Goal: Transaction & Acquisition: Purchase product/service

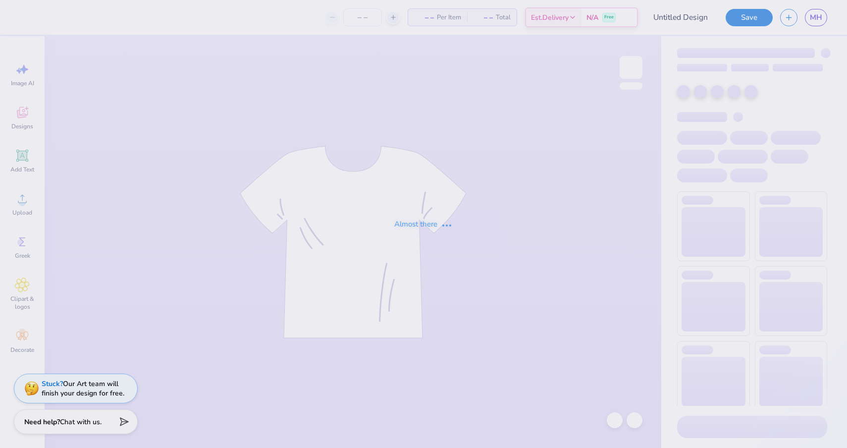
type input "110"
type input "Sisterhood"
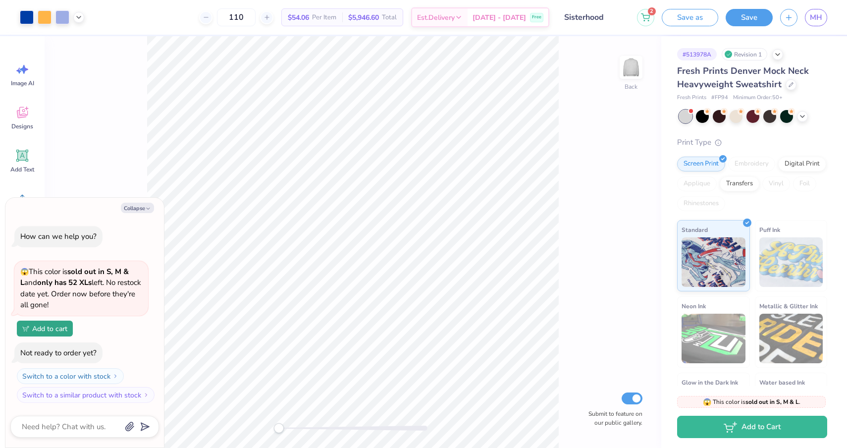
click at [129, 217] on div "Collapse How can we help you? 😱 This color is sold out in S, M & L and only has…" at bounding box center [84, 323] width 159 height 250
click at [135, 210] on button "Collapse" at bounding box center [137, 208] width 33 height 10
type textarea "x"
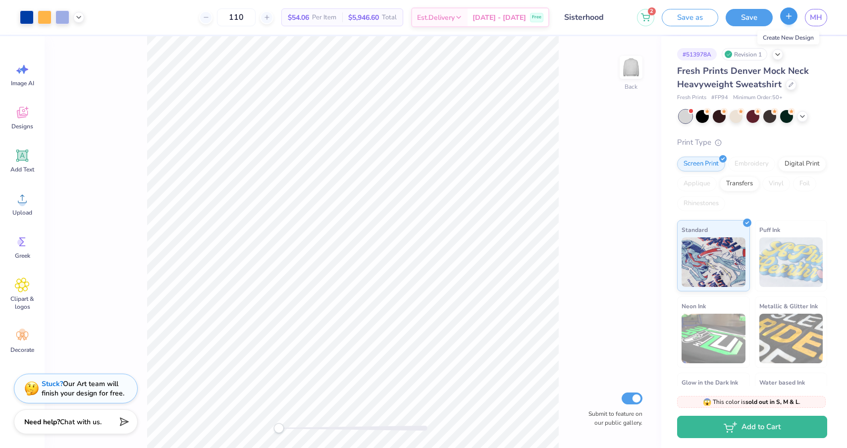
click at [787, 19] on icon "button" at bounding box center [789, 16] width 8 height 8
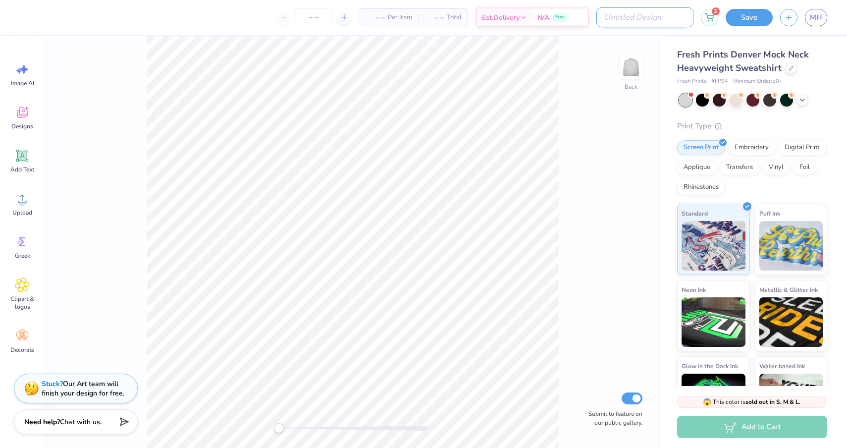
click at [662, 20] on input "Design Title" at bounding box center [644, 17] width 97 height 20
type input "i"
type input "sisterhud"
click at [595, 106] on div "Back Submit to feature on our public gallery." at bounding box center [353, 242] width 617 height 412
click at [24, 123] on span "Designs" at bounding box center [22, 126] width 22 height 8
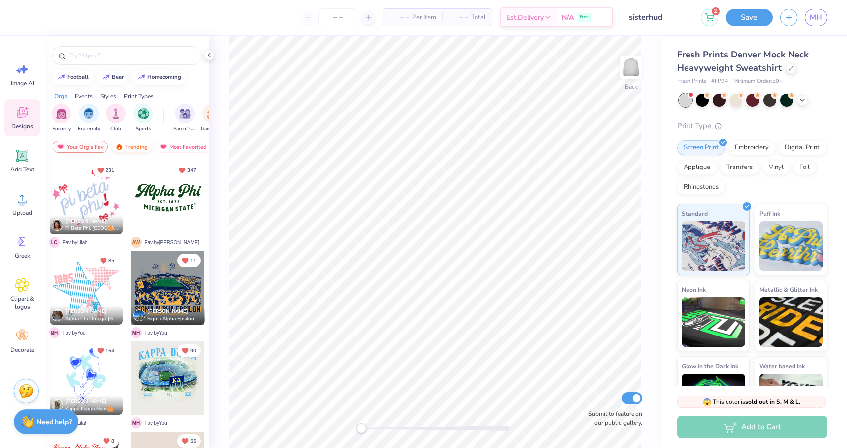
click at [144, 147] on div "Trending" at bounding box center [131, 147] width 41 height 12
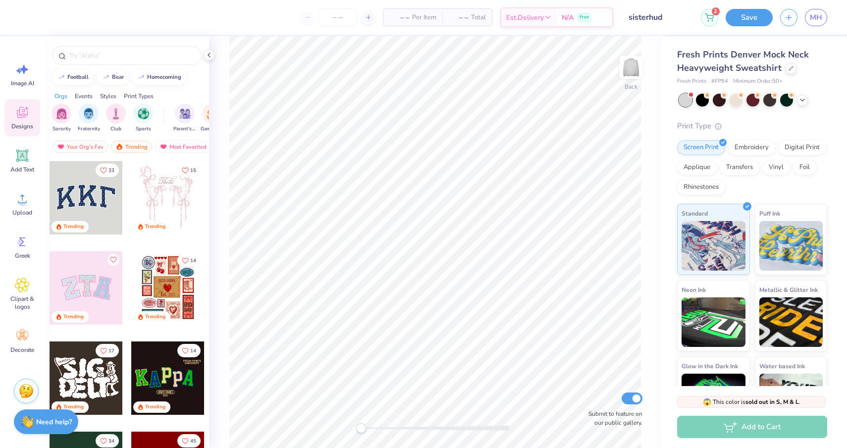
click at [94, 204] on div at bounding box center [86, 197] width 73 height 73
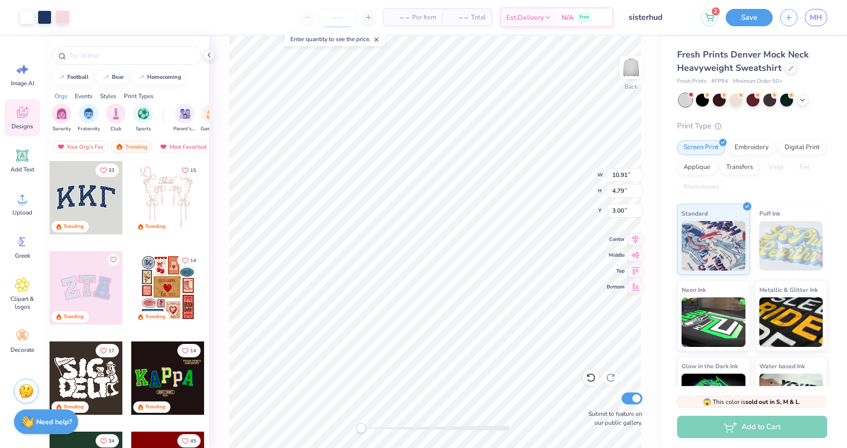
click at [341, 19] on input "number" at bounding box center [338, 17] width 39 height 18
type input "110"
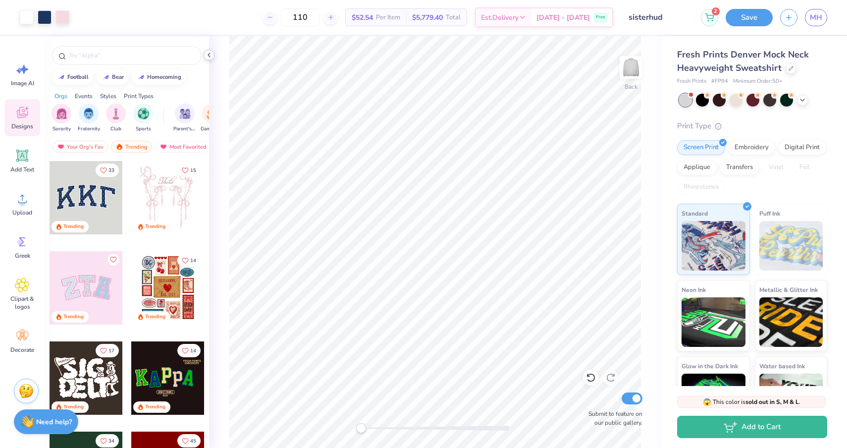
click at [209, 51] on div at bounding box center [209, 55] width 11 height 11
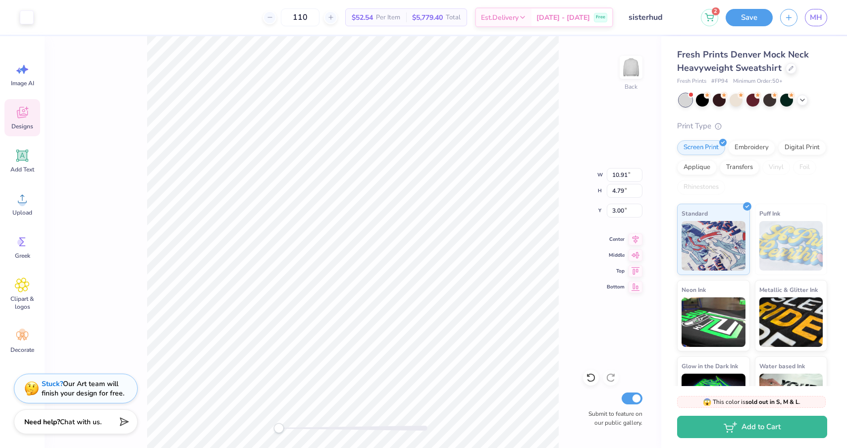
type input "10.72"
type input "4.57"
type input "3.09"
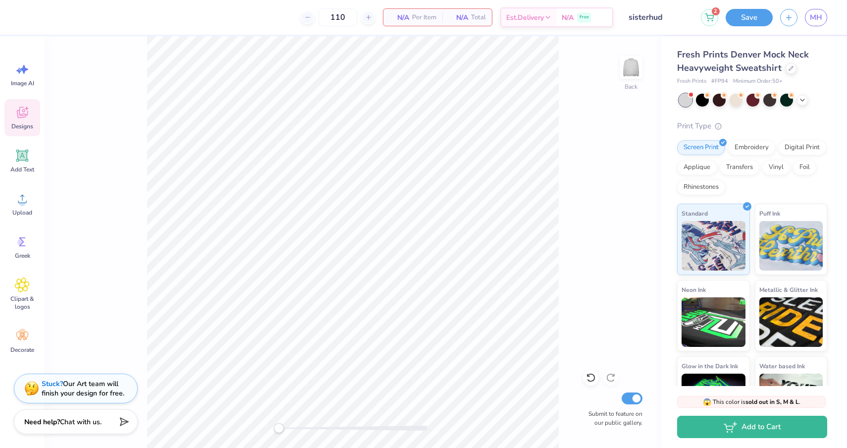
click at [15, 115] on div "Designs" at bounding box center [22, 117] width 36 height 37
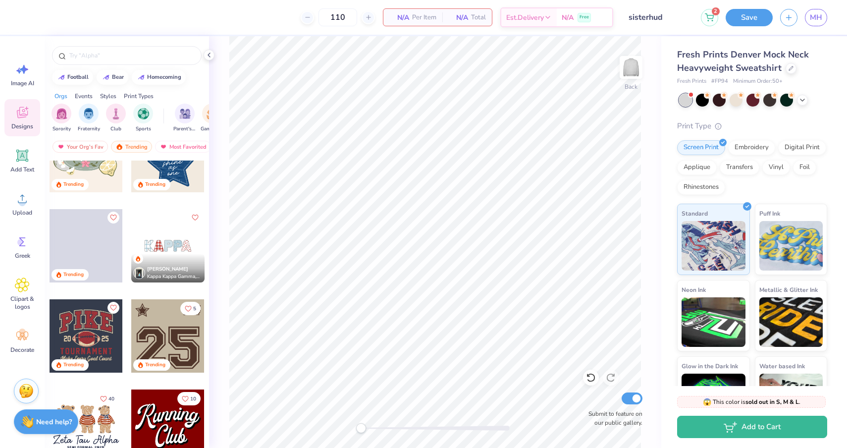
scroll to position [789, 0]
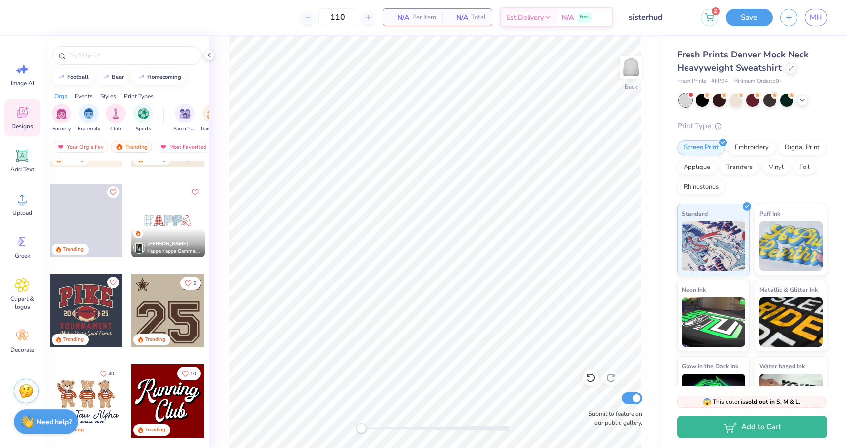
click at [173, 320] on div at bounding box center [167, 310] width 73 height 73
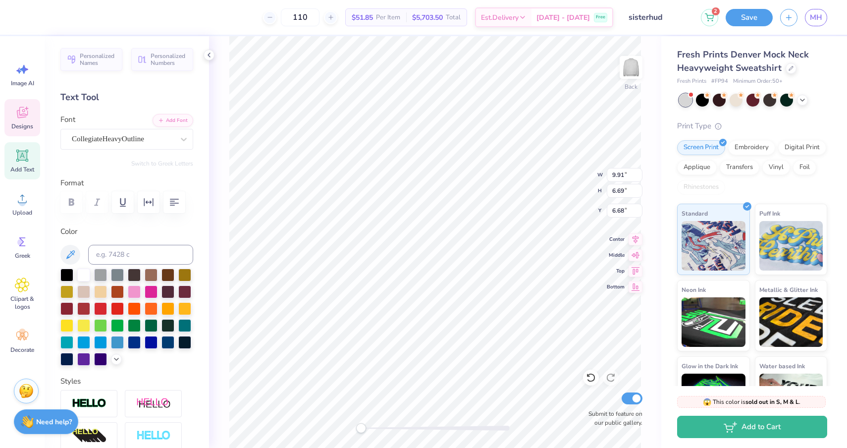
type textarea "265"
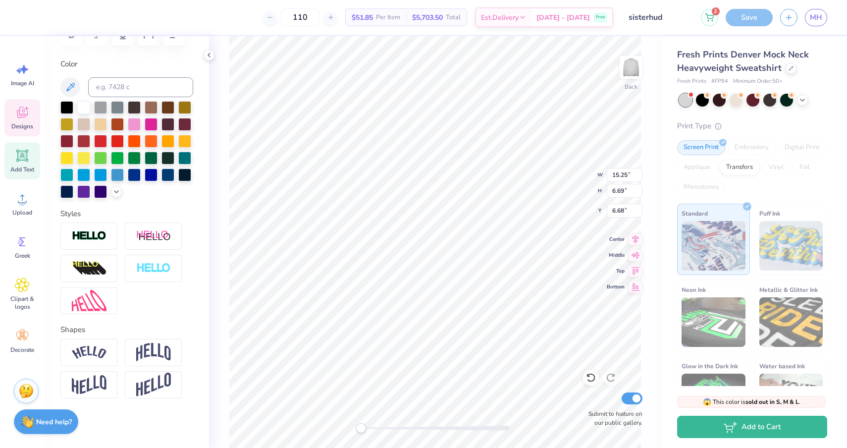
scroll to position [167, 0]
click at [140, 358] on img at bounding box center [153, 352] width 35 height 19
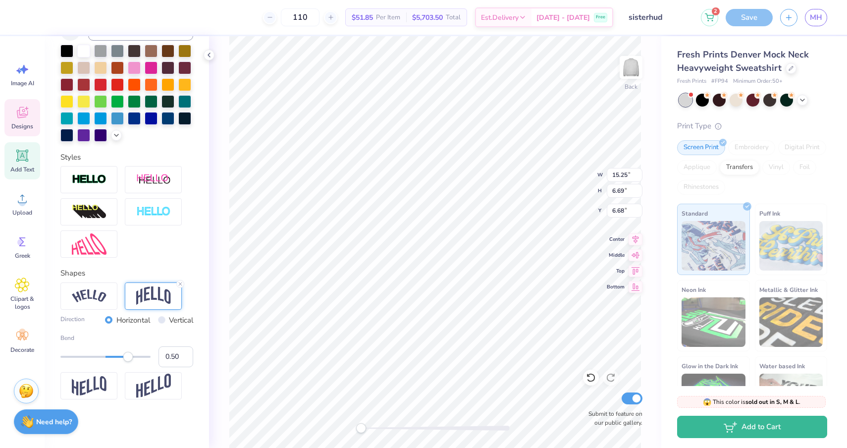
scroll to position [224, 0]
type input "0.24"
drag, startPoint x: 127, startPoint y: 360, endPoint x: 116, endPoint y: 360, distance: 10.4
click at [116, 360] on div "Accessibility label" at bounding box center [116, 356] width 10 height 10
click at [135, 120] on div at bounding box center [134, 116] width 13 height 13
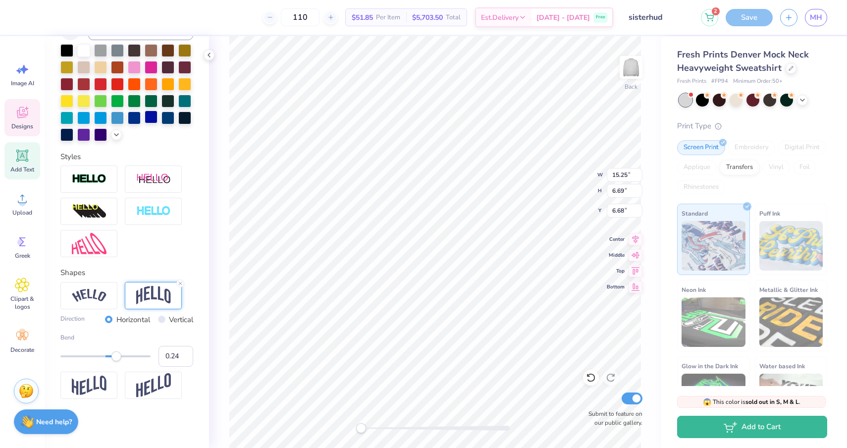
click at [152, 120] on div at bounding box center [151, 116] width 13 height 13
click at [165, 118] on div at bounding box center [167, 116] width 13 height 13
click at [186, 118] on div at bounding box center [184, 116] width 13 height 13
click at [80, 130] on div at bounding box center [83, 133] width 13 height 13
click at [132, 71] on div at bounding box center [134, 66] width 13 height 13
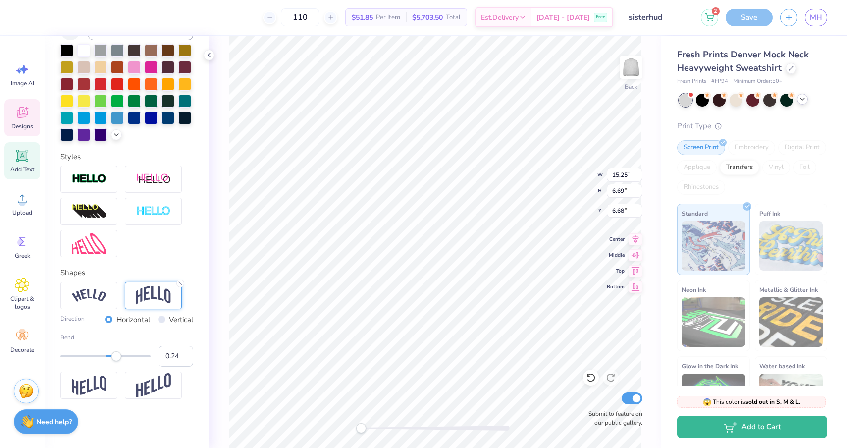
click at [802, 98] on icon at bounding box center [803, 99] width 8 height 8
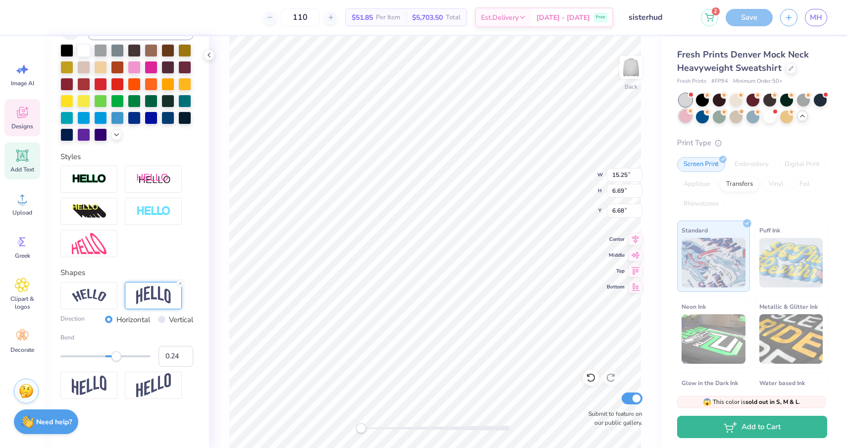
click at [688, 121] on div at bounding box center [685, 115] width 13 height 13
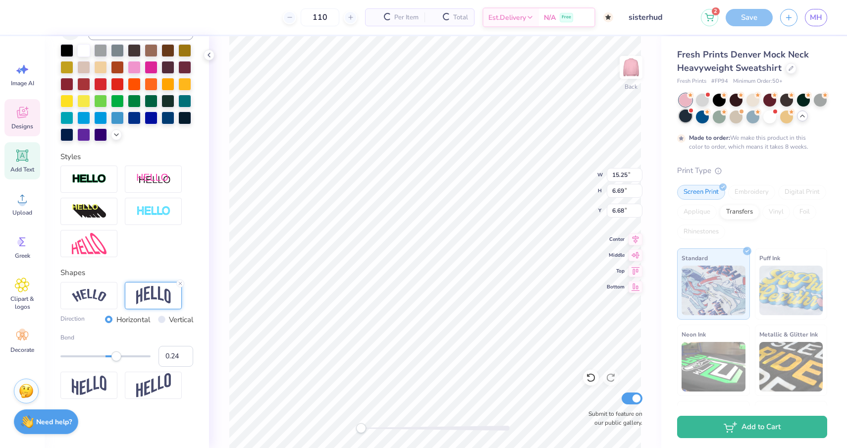
type input "8.14"
type input "5.96"
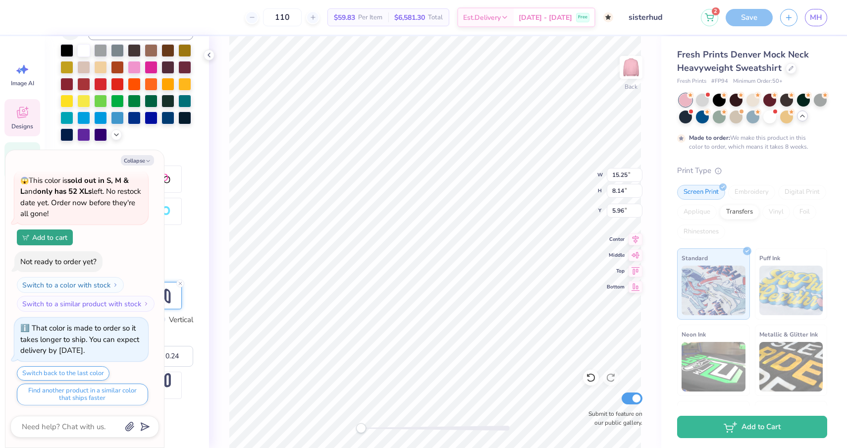
scroll to position [209, 0]
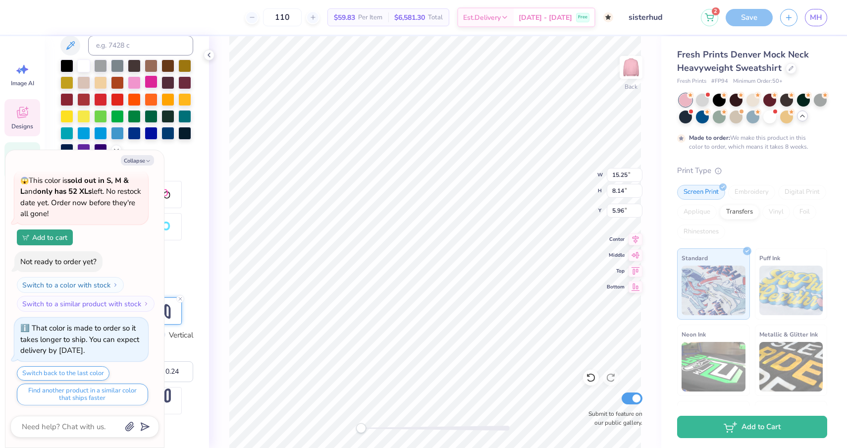
click at [149, 84] on div at bounding box center [151, 81] width 13 height 13
click at [707, 103] on div at bounding box center [702, 99] width 13 height 13
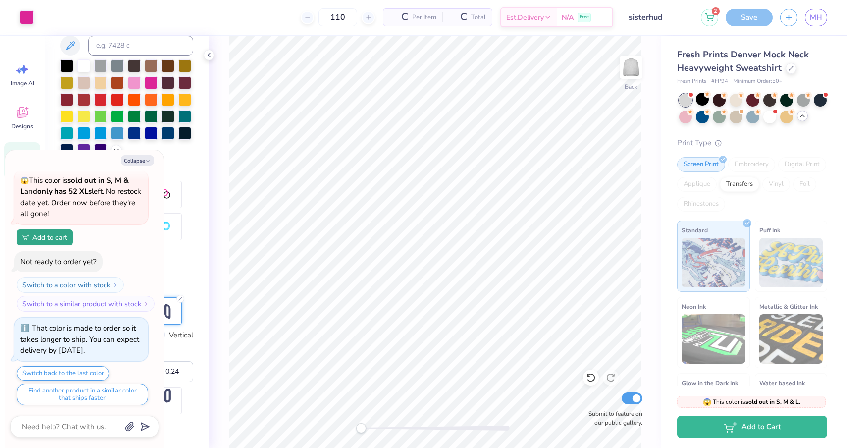
scroll to position [258, 0]
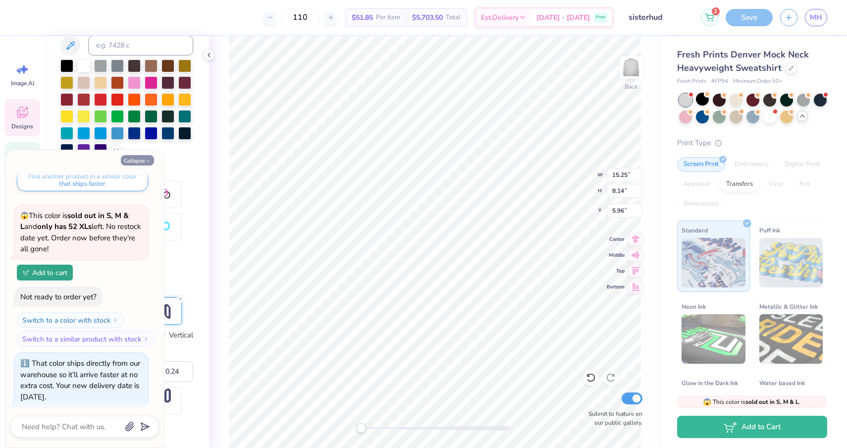
click at [132, 161] on button "Collapse" at bounding box center [137, 160] width 33 height 10
type textarea "x"
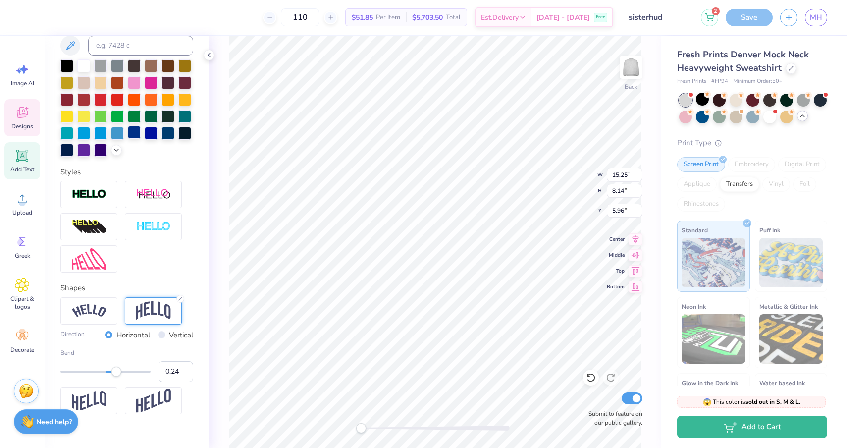
click at [136, 137] on div at bounding box center [134, 132] width 13 height 13
click at [111, 147] on div at bounding box center [126, 107] width 133 height 97
click at [119, 149] on icon at bounding box center [116, 149] width 8 height 8
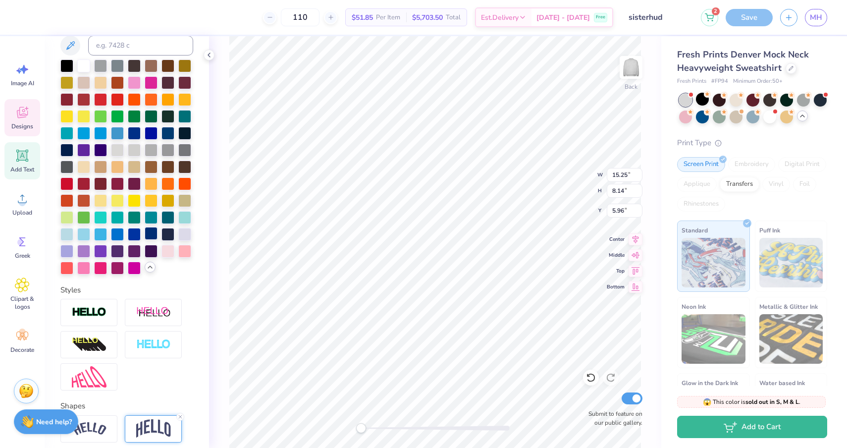
click at [150, 236] on div at bounding box center [151, 233] width 13 height 13
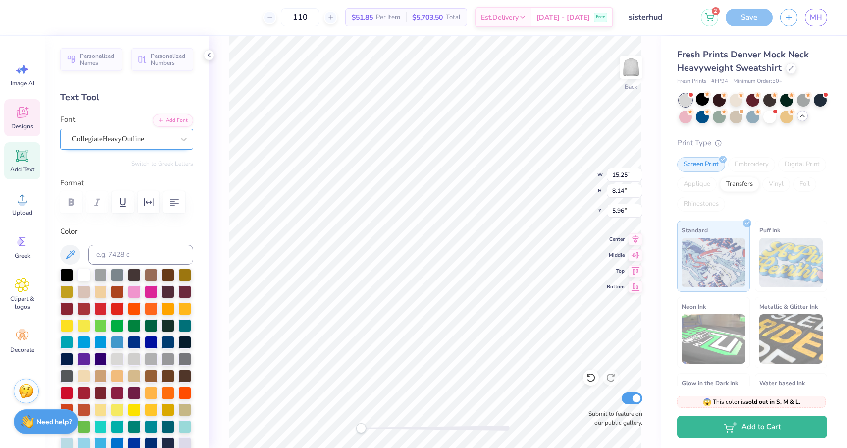
scroll to position [-1, 0]
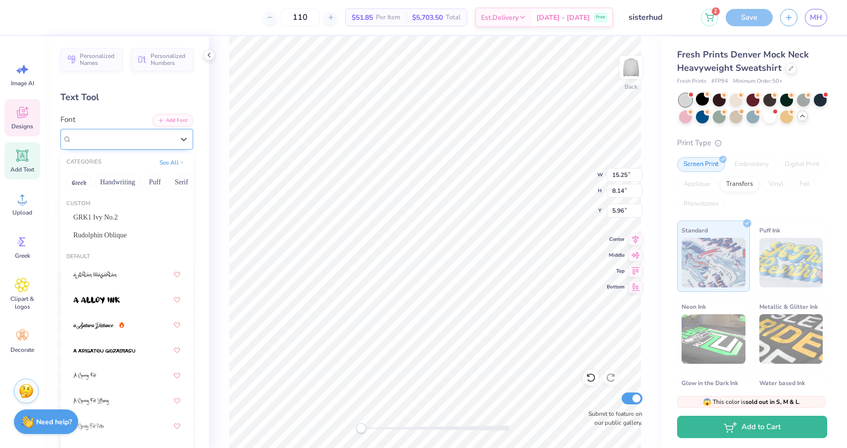
click at [98, 139] on span "CollegiateHeavyOutline" at bounding box center [108, 138] width 72 height 11
click at [116, 213] on div "GRK1 Ivy No.2" at bounding box center [126, 217] width 125 height 16
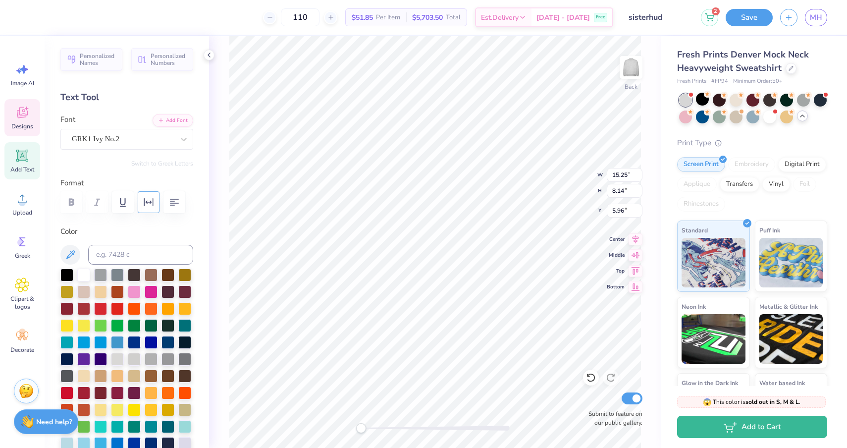
drag, startPoint x: 151, startPoint y: 200, endPoint x: 146, endPoint y: 206, distance: 7.4
click at [151, 200] on icon "button" at bounding box center [149, 202] width 12 height 12
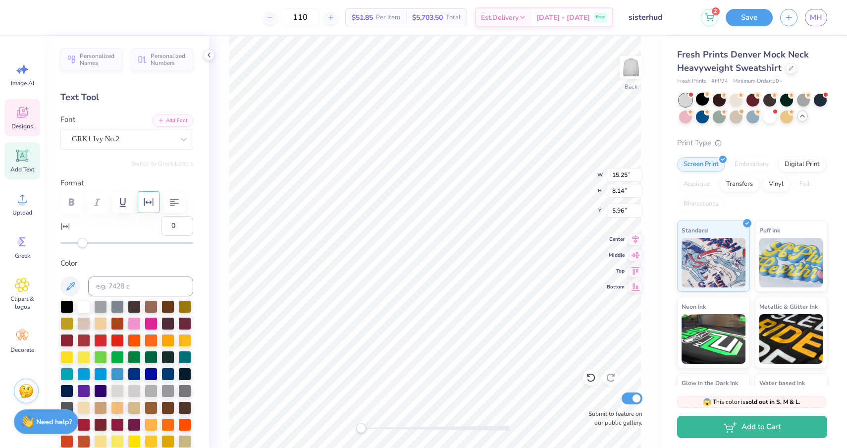
click at [146, 203] on icon "button" at bounding box center [149, 202] width 12 height 12
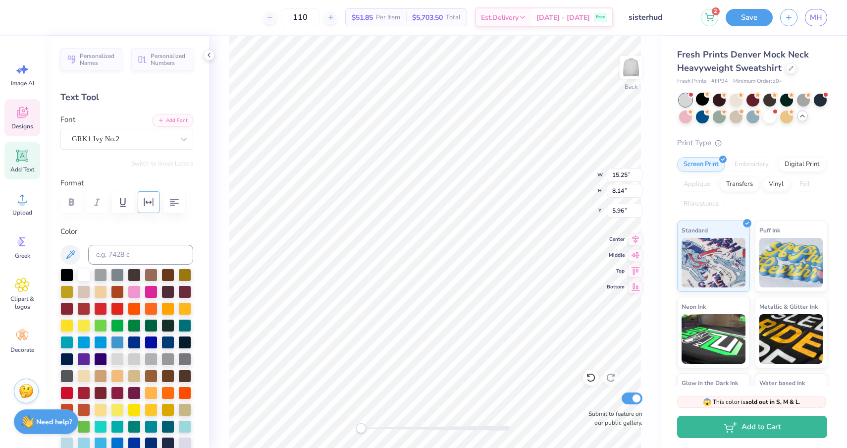
click at [146, 203] on icon "button" at bounding box center [149, 202] width 12 height 12
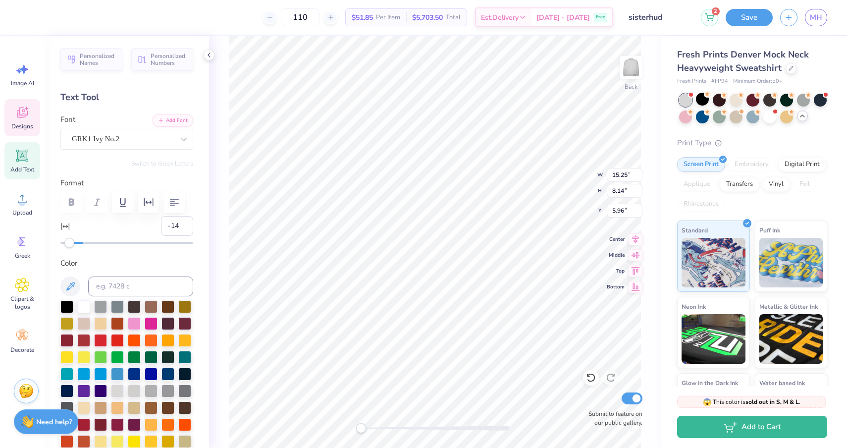
type input "-15"
drag, startPoint x: 80, startPoint y: 244, endPoint x: 66, endPoint y: 243, distance: 13.9
click at [66, 243] on div "Accessibility label" at bounding box center [66, 243] width 10 height 10
type input "65"
drag, startPoint x: 66, startPoint y: 243, endPoint x: 154, endPoint y: 243, distance: 87.7
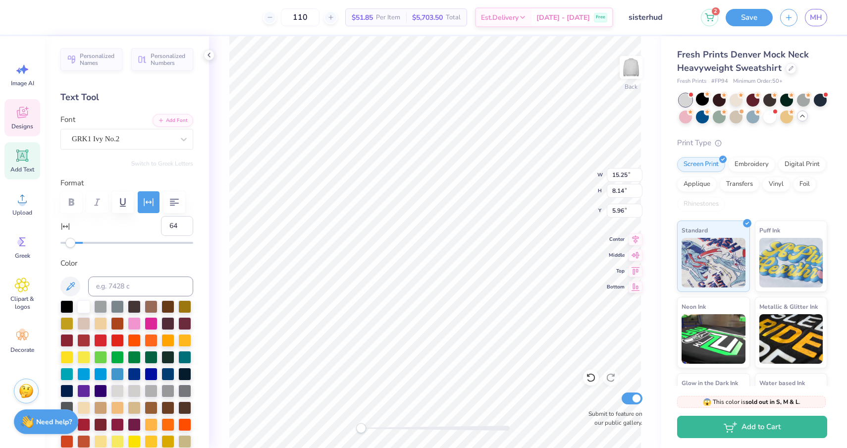
click at [75, 243] on div "Accessibility label" at bounding box center [70, 243] width 10 height 10
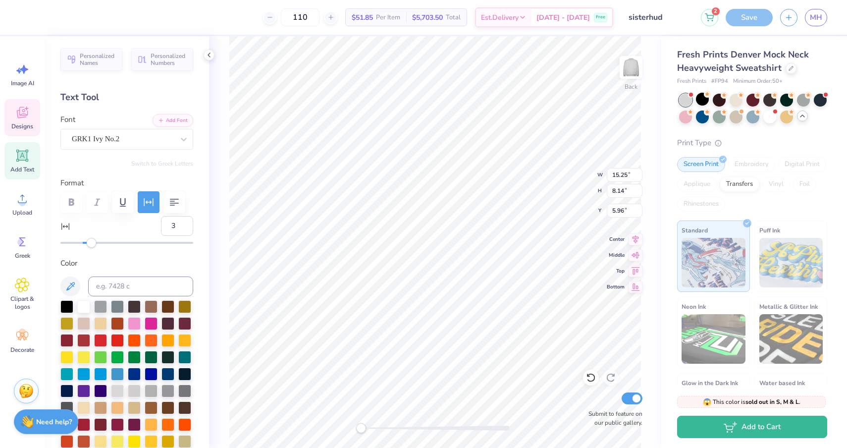
type input "2"
drag, startPoint x: 150, startPoint y: 242, endPoint x: 85, endPoint y: 243, distance: 65.4
click at [85, 243] on div "Accessibility label" at bounding box center [85, 243] width 10 height 10
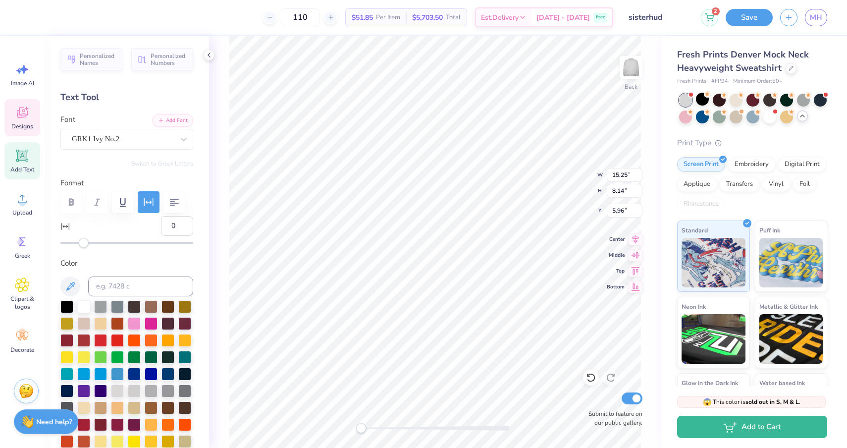
type input "-1"
click at [82, 243] on div "Accessibility label" at bounding box center [81, 243] width 10 height 10
type input "-5"
click at [77, 243] on div "Accessibility label" at bounding box center [76, 243] width 10 height 10
click at [532, 3] on div "110 $51.85 Per Item $5,703.50 Total Est. Delivery [DATE] - [DATE] Free" at bounding box center [320, 17] width 586 height 35
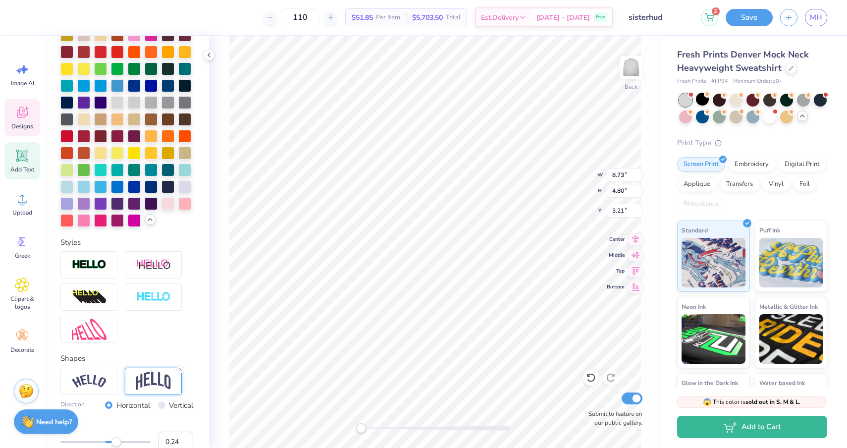
scroll to position [301, 0]
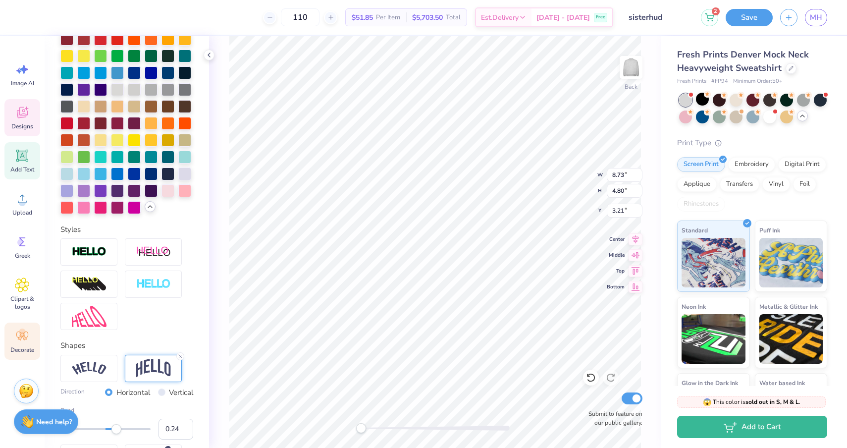
click at [13, 347] on span "Decorate" at bounding box center [22, 350] width 24 height 8
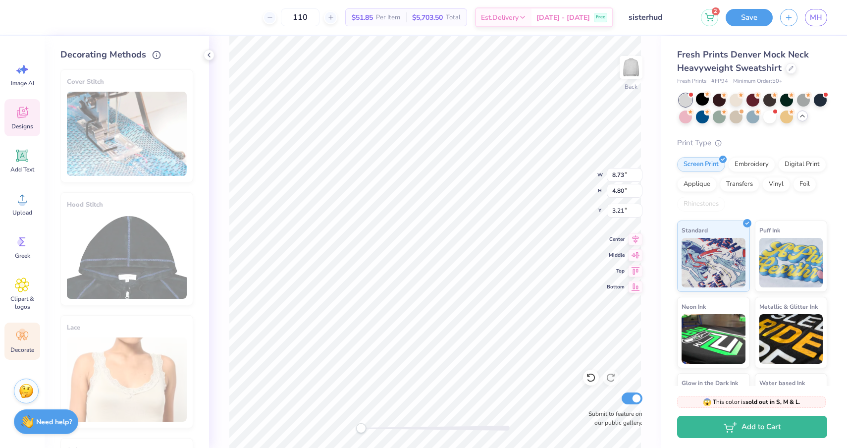
click at [23, 112] on icon at bounding box center [22, 112] width 15 height 15
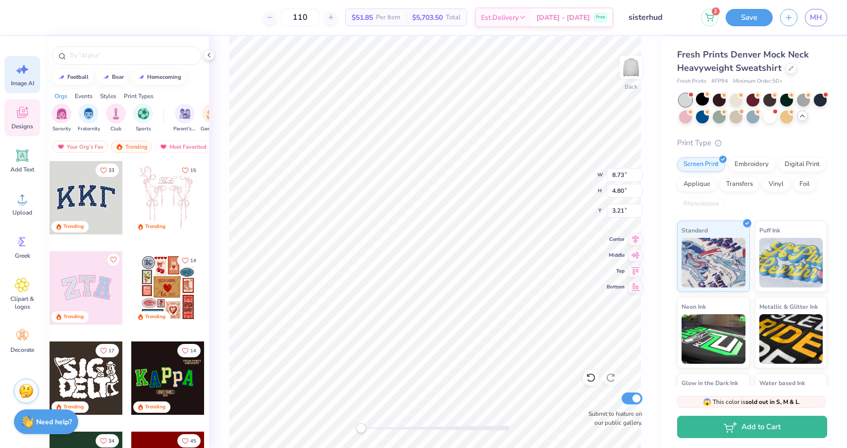
click at [24, 80] on span "Image AI" at bounding box center [22, 83] width 23 height 8
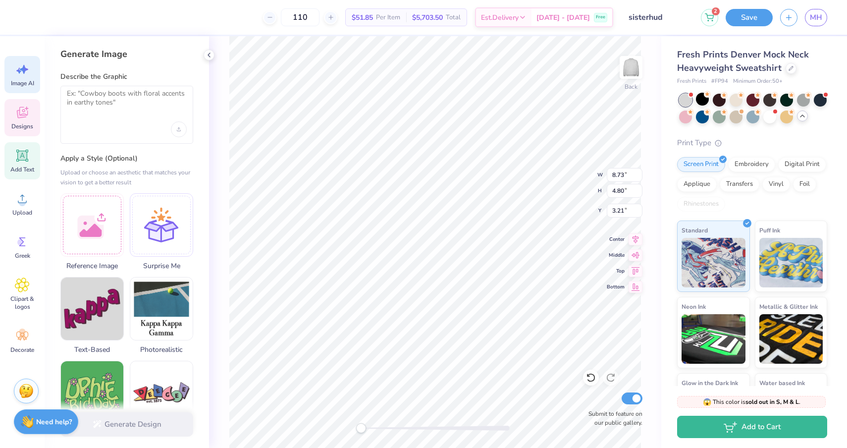
click at [19, 161] on icon at bounding box center [22, 155] width 15 height 15
type input "5.84"
type input "1.69"
type input "9.15"
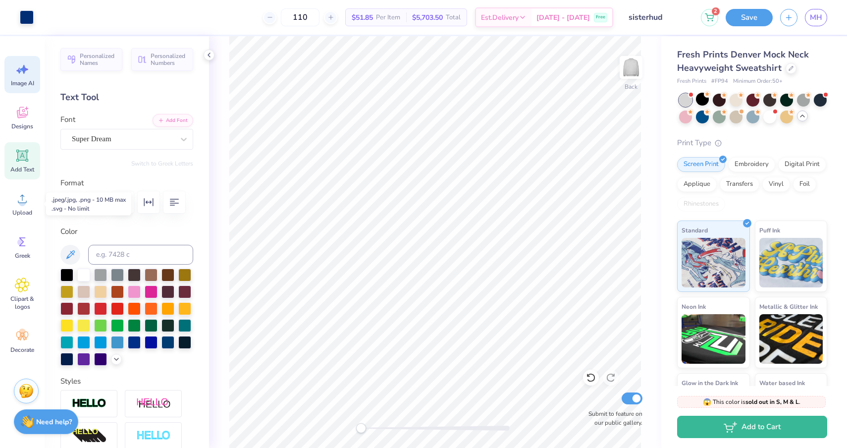
click at [26, 68] on icon at bounding box center [24, 69] width 8 height 9
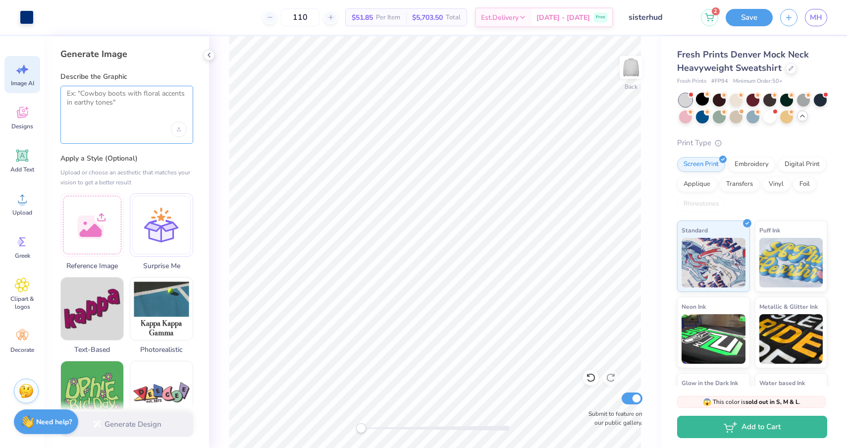
click at [116, 103] on textarea at bounding box center [127, 101] width 120 height 25
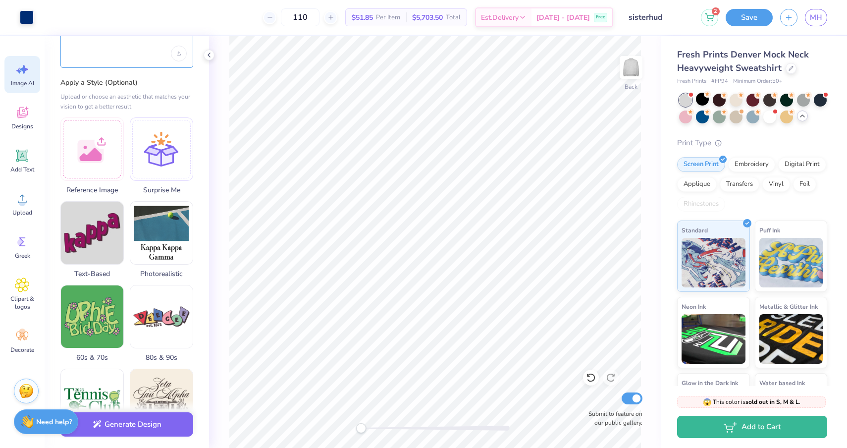
scroll to position [81, 0]
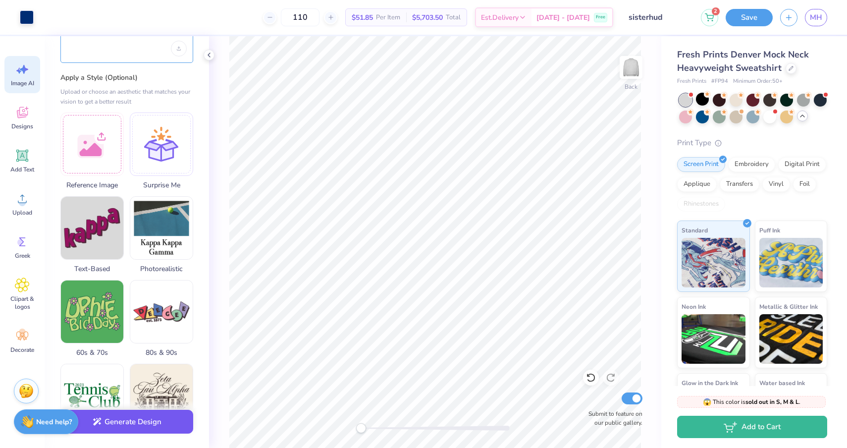
type textarea "add polka dots to 265 in white"
click at [130, 428] on button "Generate Design" at bounding box center [126, 422] width 133 height 24
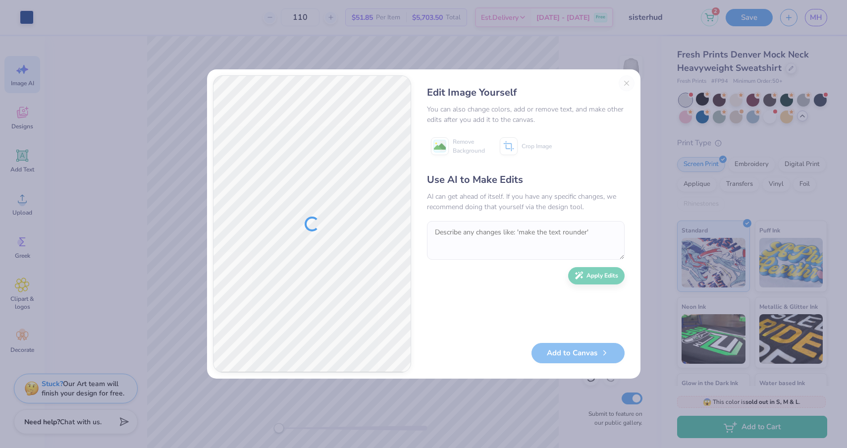
click at [619, 82] on div "Edit Image Yourself You can also change colors, add or remove text, and make ot…" at bounding box center [525, 223] width 217 height 297
click at [629, 83] on div "Edit Image Yourself You can also change colors, add or remove text, and make ot…" at bounding box center [525, 223] width 217 height 297
click at [383, 234] on div at bounding box center [312, 224] width 197 height 296
click at [245, 5] on div "Edit Image Yourself You can also change colors, add or remove text, and make ot…" at bounding box center [423, 224] width 847 height 448
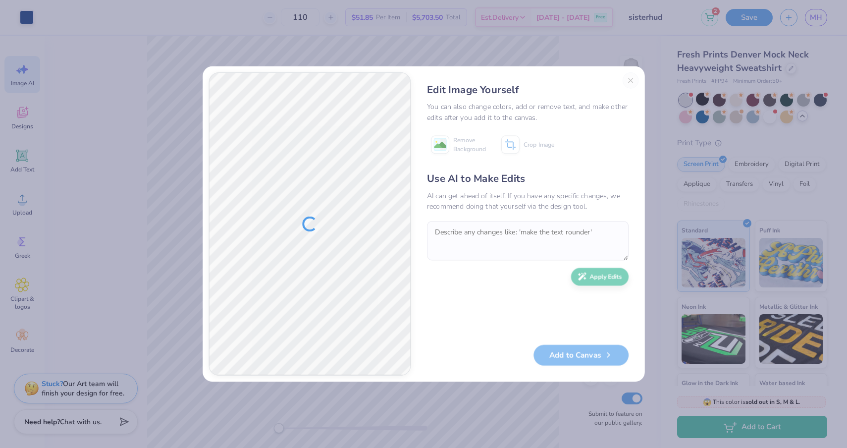
click at [248, 75] on div at bounding box center [310, 223] width 202 height 303
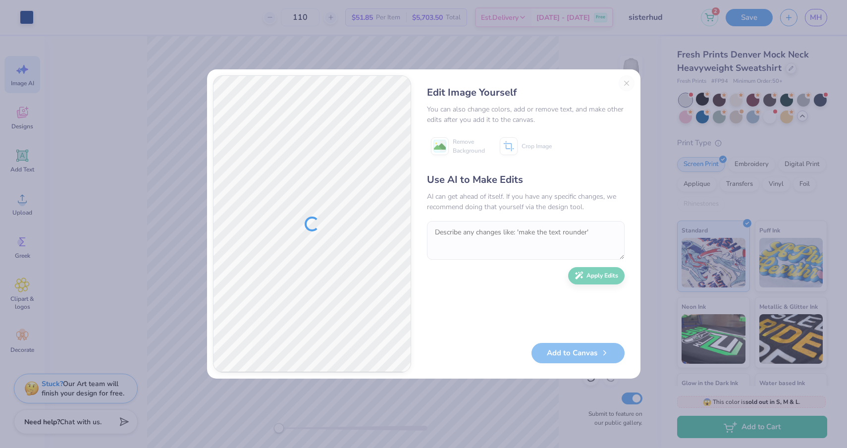
click at [628, 81] on div "Edit Image Yourself You can also change colors, add or remove text, and make ot…" at bounding box center [525, 223] width 217 height 297
click at [612, 70] on div "Edit Image Yourself You can also change colors, add or remove text, and make ot…" at bounding box center [423, 223] width 433 height 309
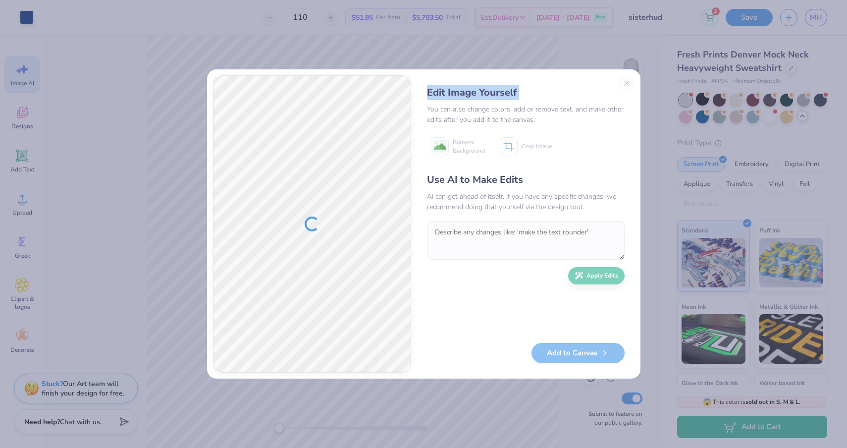
click at [628, 77] on div "Edit Image Yourself You can also change colors, add or remove text, and make ot…" at bounding box center [525, 223] width 217 height 297
click at [645, 64] on div "Edit Image Yourself You can also change colors, add or remove text, and make ot…" at bounding box center [423, 224] width 847 height 448
click at [649, 84] on div "Edit Image Yourself You can also change colors, add or remove text, and make ot…" at bounding box center [423, 224] width 847 height 448
click at [653, 120] on div "Edit Image Yourself You can also change colors, add or remove text, and make ot…" at bounding box center [423, 224] width 847 height 448
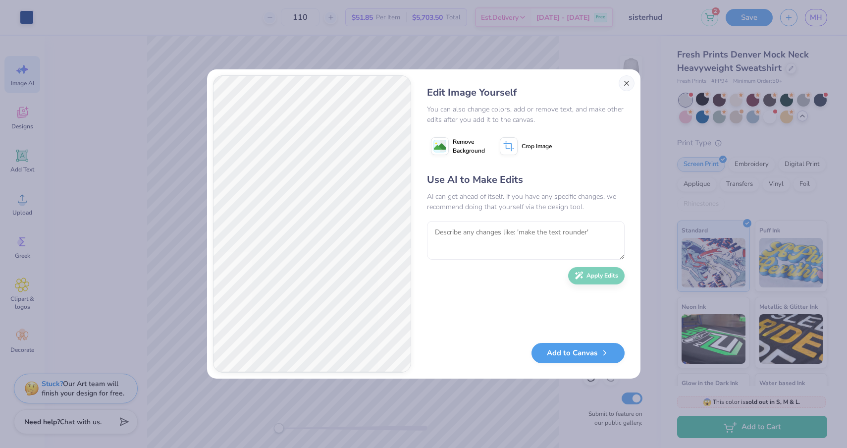
click at [629, 79] on button "Close" at bounding box center [627, 83] width 16 height 16
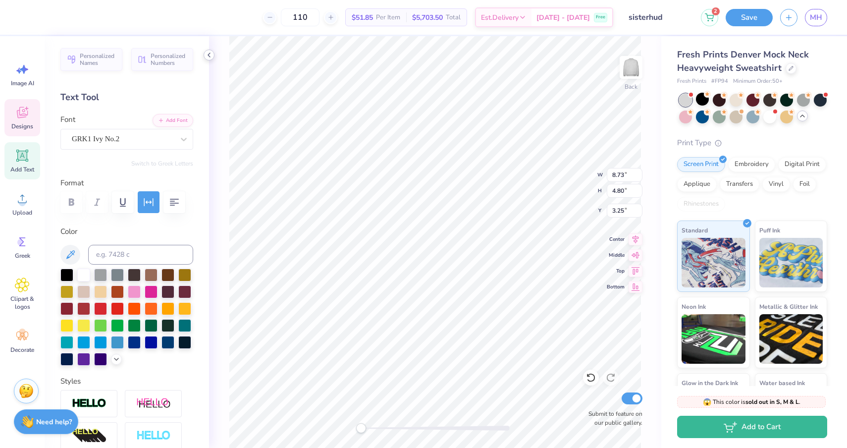
click at [213, 55] on icon at bounding box center [209, 55] width 8 height 8
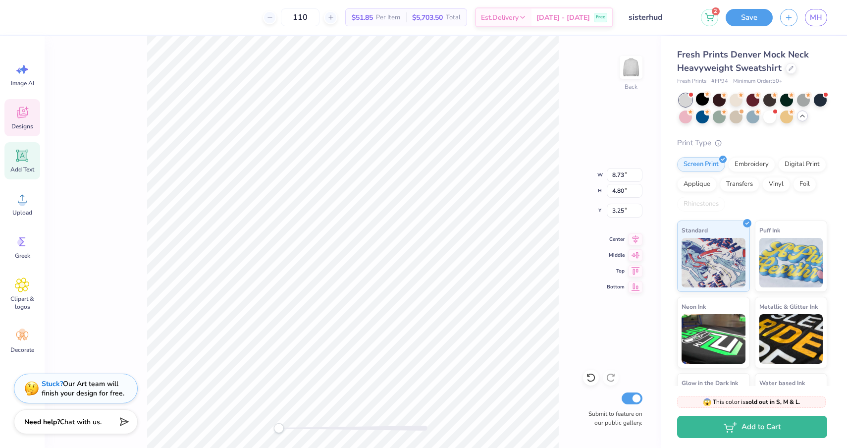
click at [217, 72] on div "Back W 8.73 8.73 " H 4.80 4.80 " Y 3.25 3.25 " Center Middle Top Bottom Submit …" at bounding box center [353, 242] width 617 height 412
click at [17, 109] on icon at bounding box center [22, 112] width 15 height 15
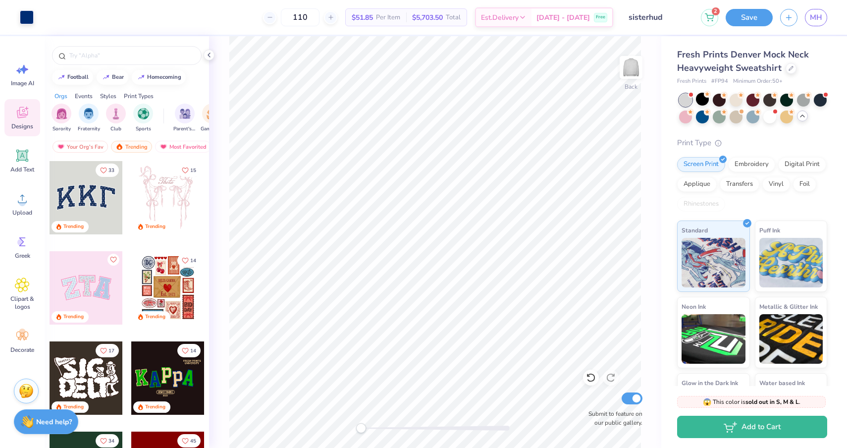
click at [89, 271] on div at bounding box center [86, 287] width 73 height 73
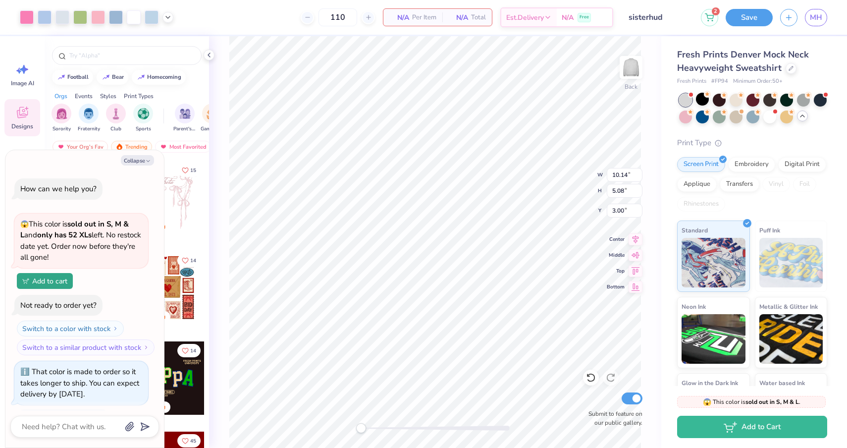
scroll to position [355, 0]
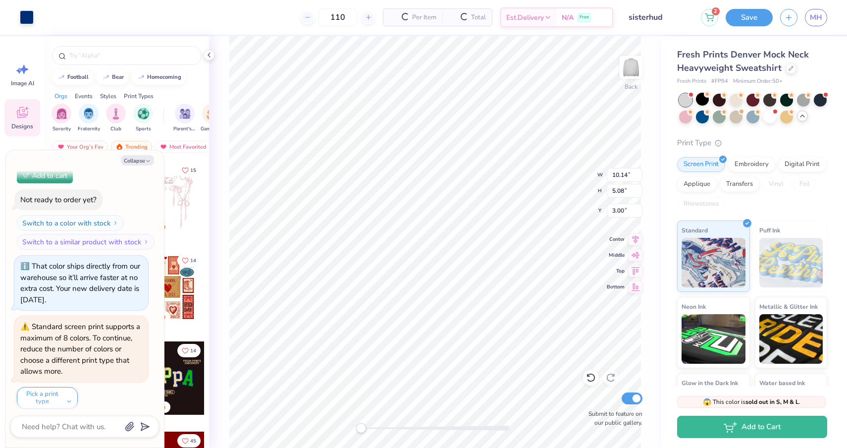
type textarea "x"
type input "8.73"
type input "4.80"
type input "3.25"
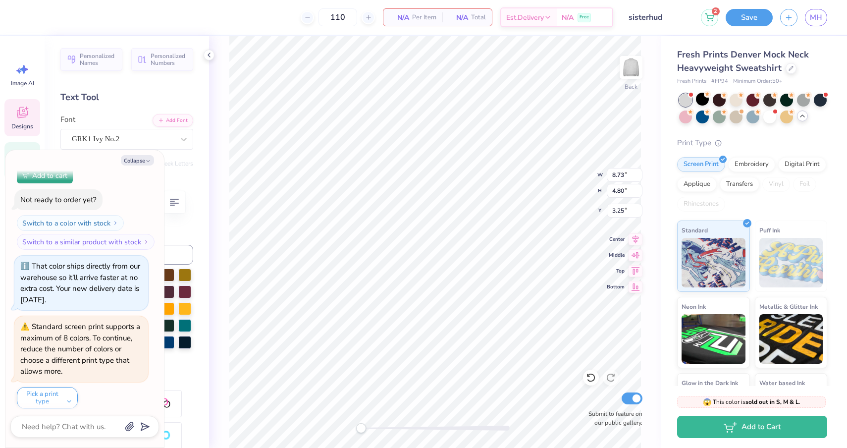
type textarea "x"
type input "3.11"
type input "4.05"
type input "3.13"
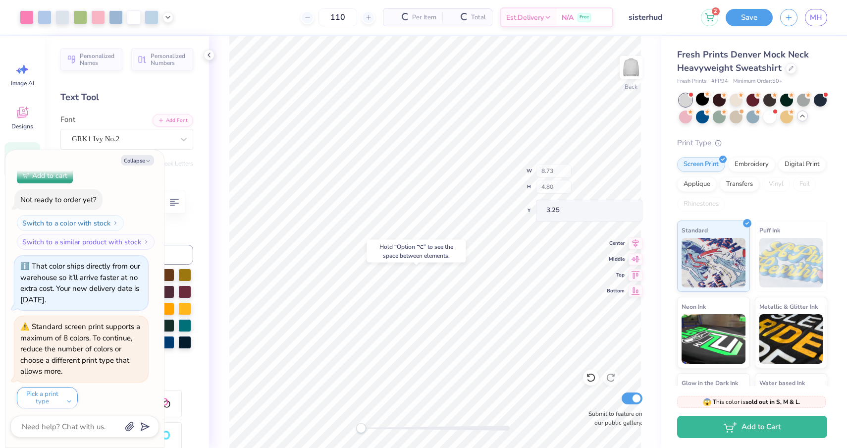
scroll to position [452, 0]
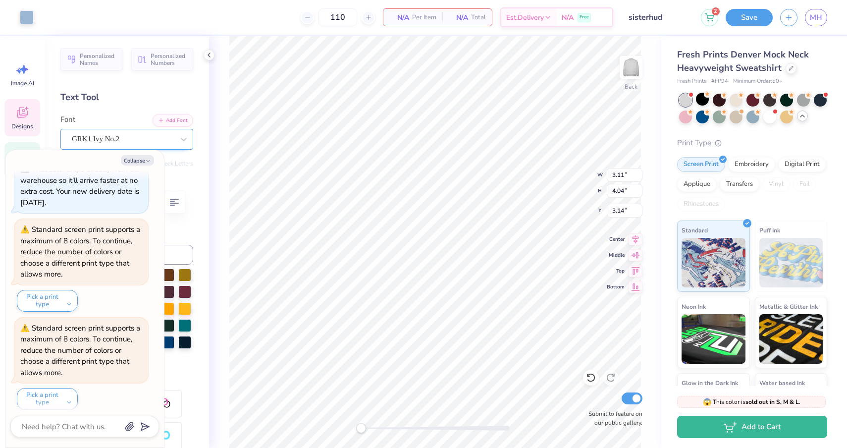
click at [136, 165] on button "Collapse" at bounding box center [137, 160] width 33 height 10
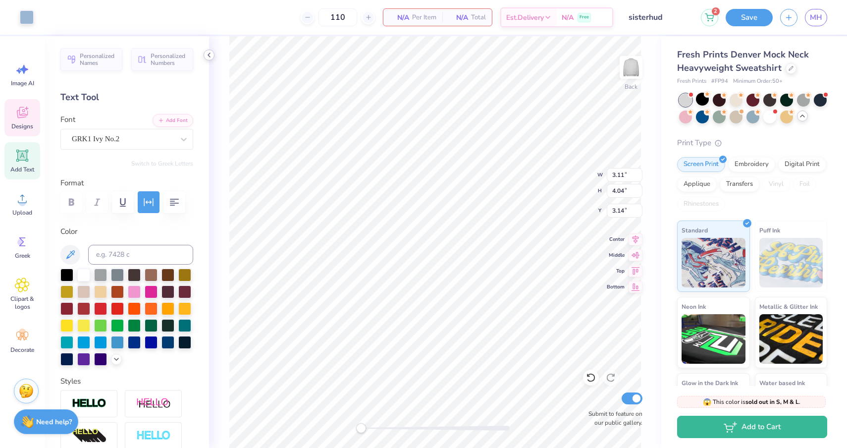
click at [208, 57] on icon at bounding box center [209, 55] width 8 height 8
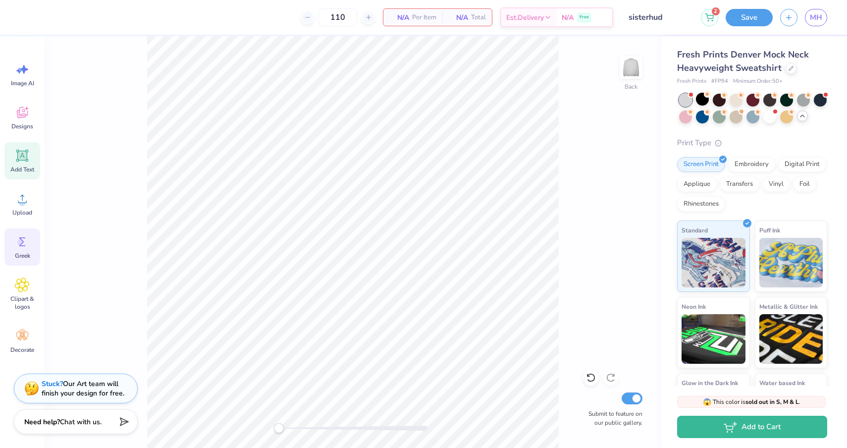
click at [22, 245] on circle at bounding box center [20, 242] width 7 height 7
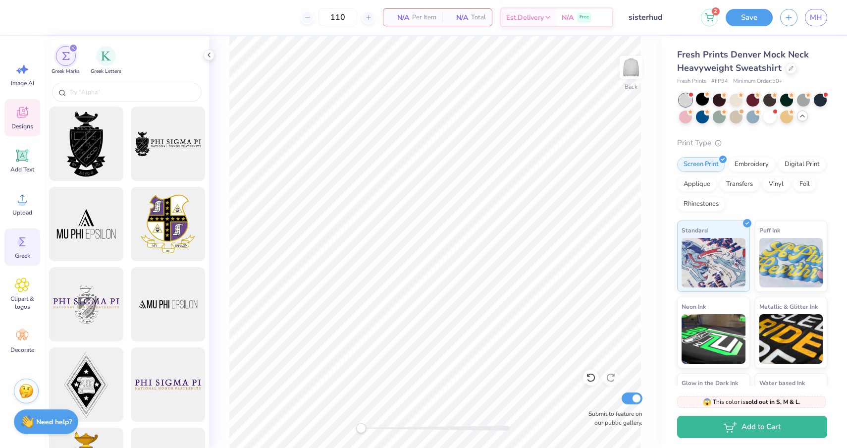
click at [21, 128] on span "Designs" at bounding box center [22, 126] width 22 height 8
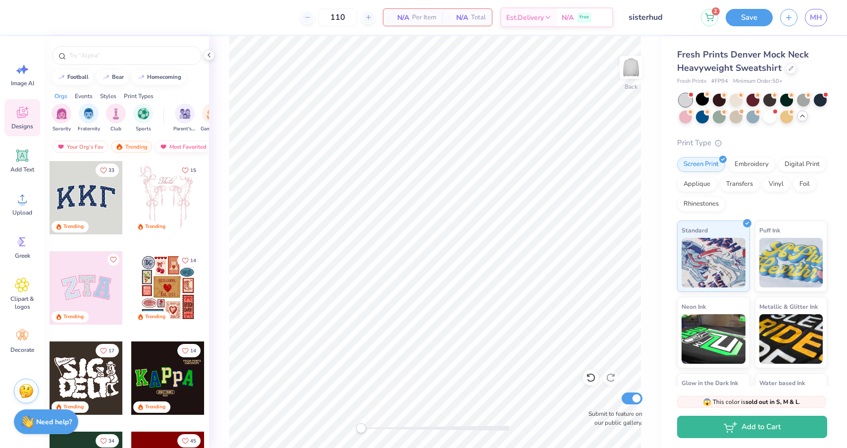
click at [179, 145] on div "Most Favorited" at bounding box center [183, 147] width 56 height 12
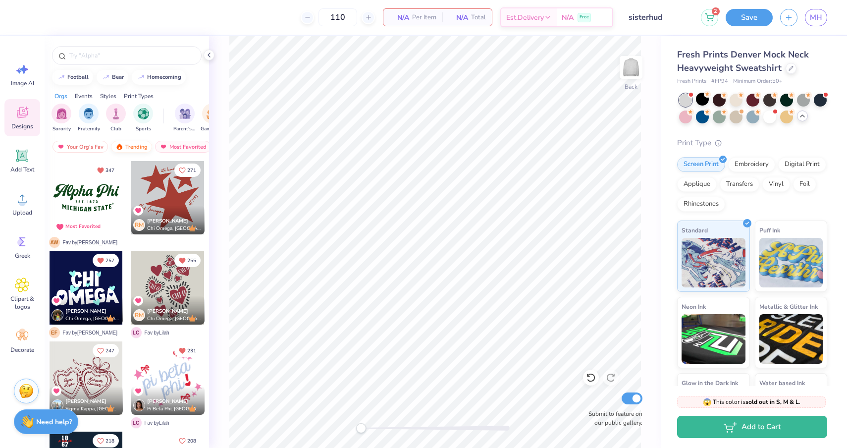
click at [134, 143] on div "Trending" at bounding box center [131, 147] width 41 height 12
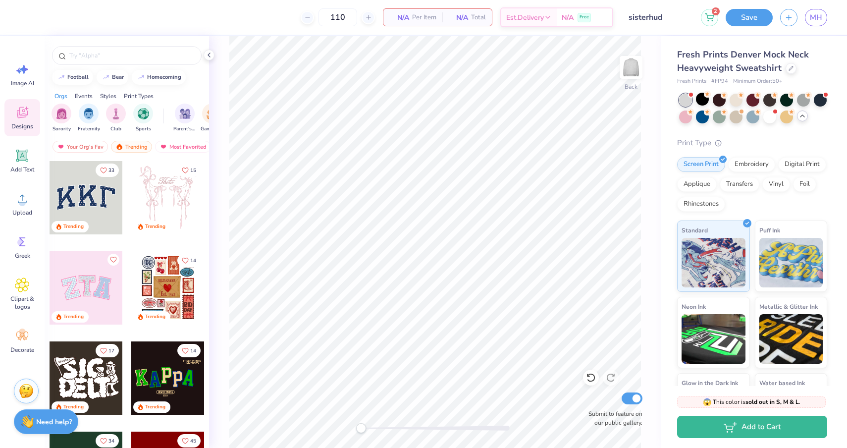
scroll to position [0, 0]
click at [87, 197] on div at bounding box center [86, 197] width 73 height 73
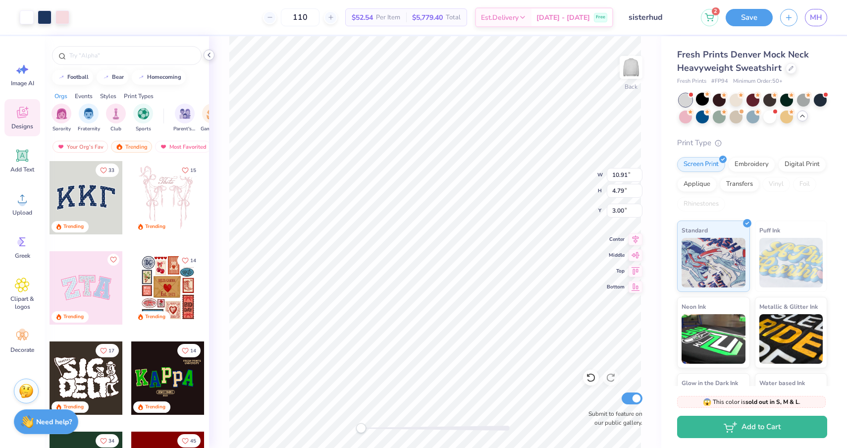
click at [212, 55] on icon at bounding box center [209, 55] width 8 height 8
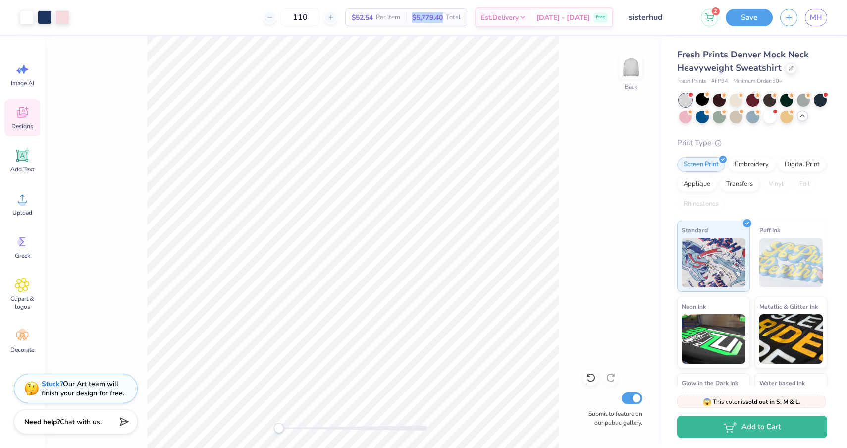
drag, startPoint x: 459, startPoint y: 19, endPoint x: 422, endPoint y: 17, distance: 37.7
click at [422, 17] on div "$5,779.40 Total" at bounding box center [436, 17] width 60 height 17
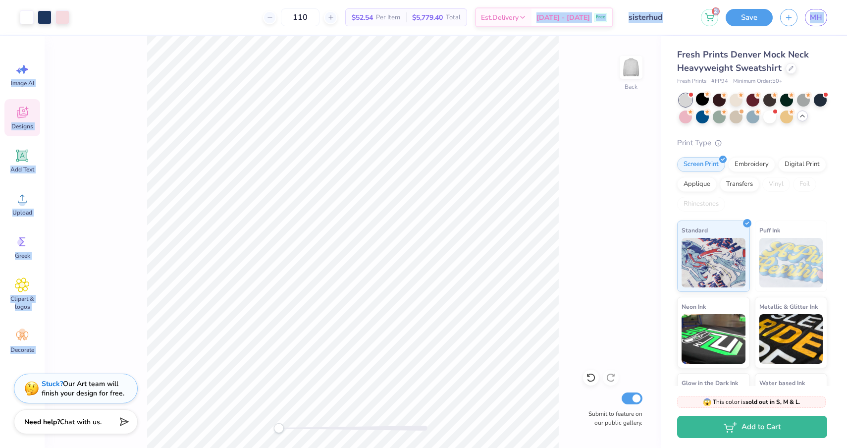
click at [536, 36] on div "Art colors 110 $52.54 Per Item $5,779.40 Total Est. Delivery [DATE] - [DATE] Fr…" at bounding box center [423, 224] width 847 height 448
click at [606, 37] on div "Back Submit to feature on our public gallery." at bounding box center [353, 242] width 617 height 412
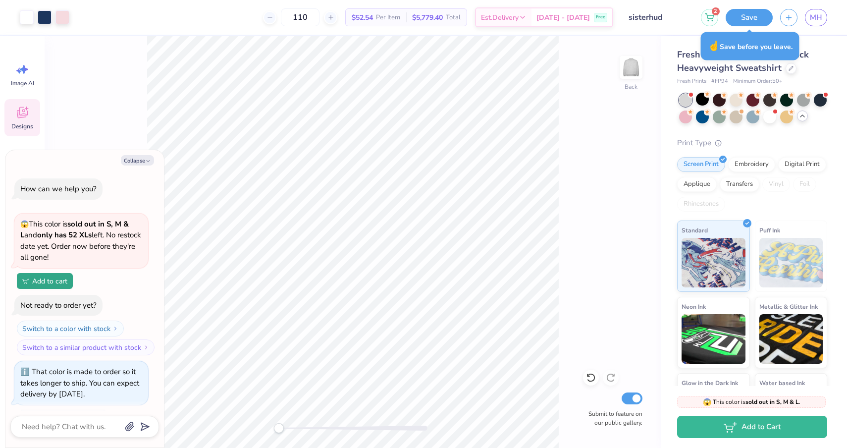
type textarea "x"
